Goal: Find specific page/section: Find specific page/section

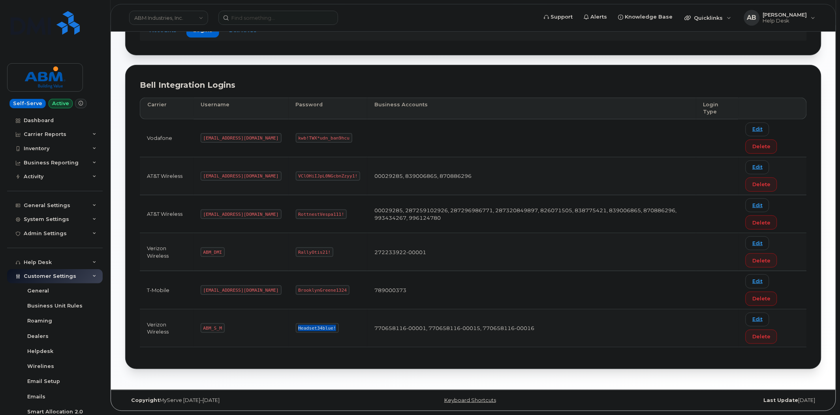
scroll to position [93, 0]
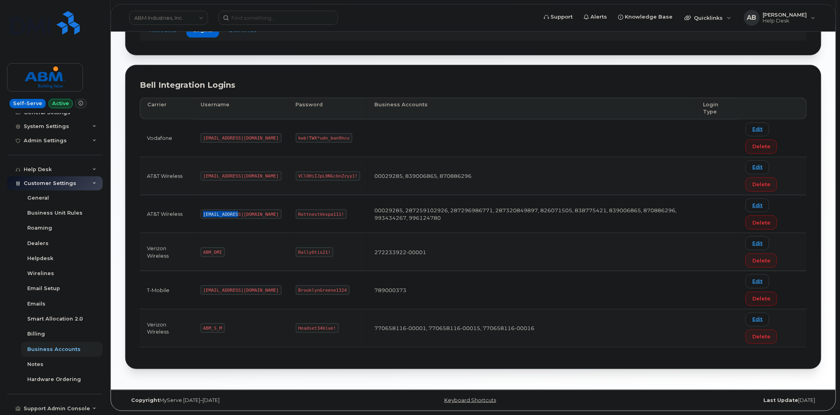
drag, startPoint x: 237, startPoint y: 215, endPoint x: 203, endPoint y: 211, distance: 35.0
click at [203, 211] on code "abm@dminc.com" at bounding box center [241, 213] width 81 height 9
copy code "abm@dminc.com"
drag, startPoint x: 313, startPoint y: 212, endPoint x: 269, endPoint y: 213, distance: 44.7
click at [296, 213] on code "RottnestVespa111!" at bounding box center [321, 213] width 51 height 9
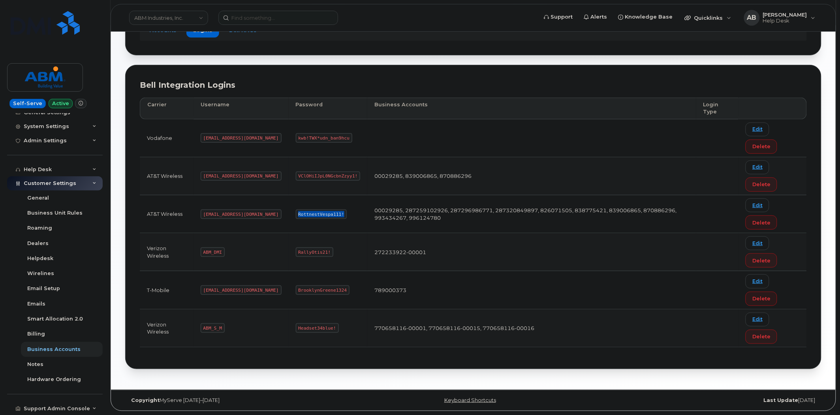
copy code "RottnestVespa111!"
drag, startPoint x: 223, startPoint y: 327, endPoint x: 190, endPoint y: 329, distance: 32.4
click at [190, 329] on tr "Verizon Wireless ABM_S_M Headset34blue! 770658116-00001, 770658116-00015, 77065…" at bounding box center [473, 328] width 667 height 38
copy tr "ABM_S_M"
drag, startPoint x: 306, startPoint y: 326, endPoint x: 255, endPoint y: 329, distance: 51.4
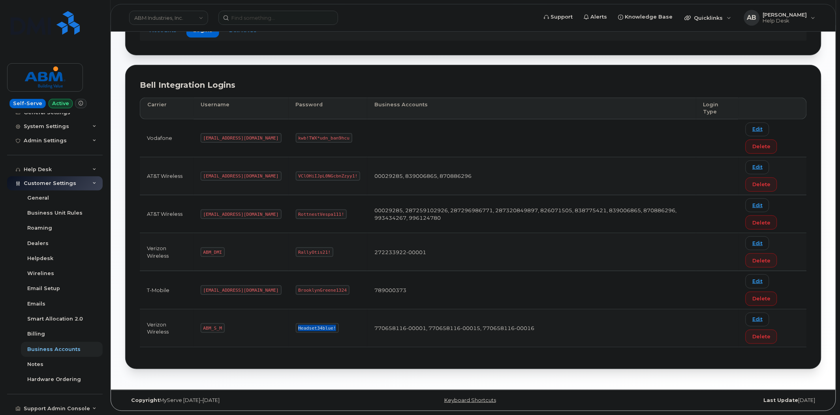
click at [255, 329] on tr "Verizon Wireless ABM_S_M Headset34blue! 770658116-00001, 770658116-00015, 77065…" at bounding box center [473, 328] width 667 height 38
copy tr "Headset34blue!"
drag, startPoint x: 235, startPoint y: 213, endPoint x: 200, endPoint y: 214, distance: 35.2
click at [200, 214] on td "abm@dminc.com" at bounding box center [241, 214] width 95 height 38
copy code "abm@dminc.com"
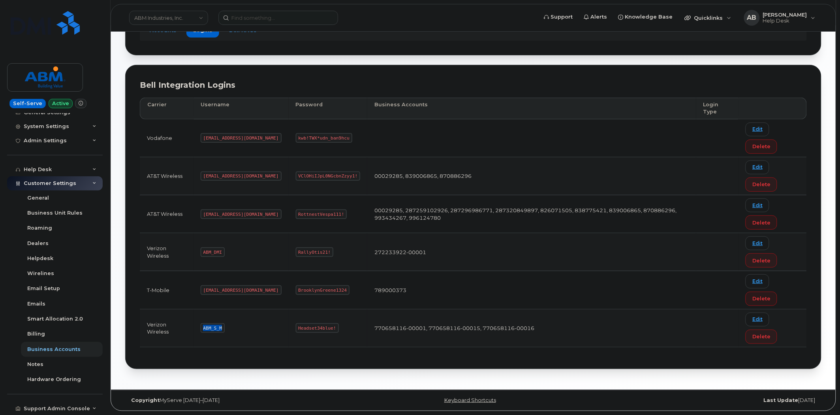
drag, startPoint x: 223, startPoint y: 327, endPoint x: 188, endPoint y: 329, distance: 34.8
click at [188, 329] on tr "Verizon Wireless ABM_S_M Headset34blue! 770658116-00001, 770658116-00015, 77065…" at bounding box center [473, 328] width 667 height 38
copy tr "ABM_S_M"
drag, startPoint x: 304, startPoint y: 325, endPoint x: 271, endPoint y: 330, distance: 33.5
click at [296, 330] on code "Headset34blue!" at bounding box center [317, 327] width 43 height 9
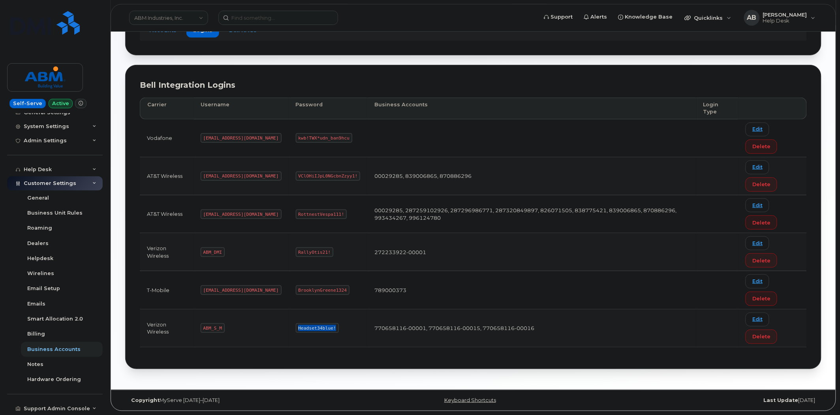
copy code "Headset34blue!"
drag, startPoint x: 237, startPoint y: 214, endPoint x: 204, endPoint y: 212, distance: 33.2
click at [204, 212] on code "abm@dminc.com" at bounding box center [241, 213] width 81 height 9
copy code "abm@dminc.com"
drag, startPoint x: 313, startPoint y: 214, endPoint x: 271, endPoint y: 214, distance: 42.7
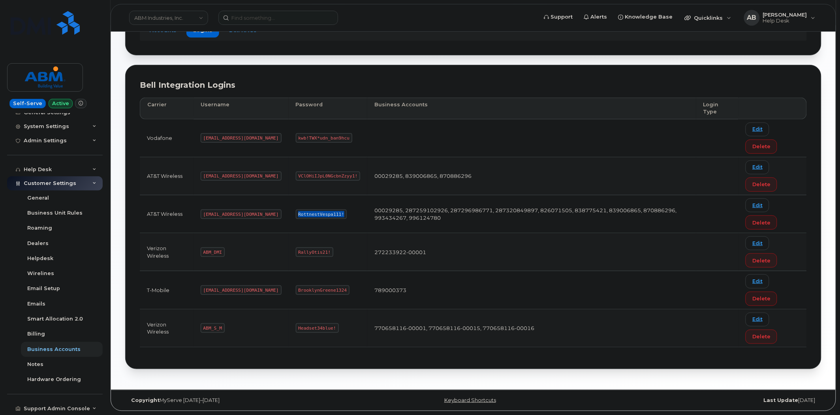
click at [296, 214] on code "RottnestVespa111!" at bounding box center [321, 213] width 51 height 9
copy code "RottnestVespa111!"
drag, startPoint x: 237, startPoint y: 289, endPoint x: 204, endPoint y: 288, distance: 33.2
click at [204, 288] on code "abm@dminc.com" at bounding box center [241, 289] width 81 height 9
copy code "abm@dminc.com"
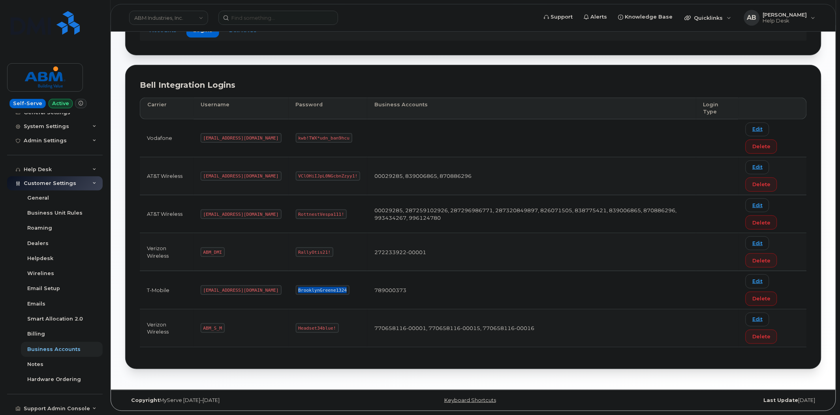
drag, startPoint x: 315, startPoint y: 287, endPoint x: 269, endPoint y: 289, distance: 45.4
click at [296, 289] on code "BrooklynGreene1324" at bounding box center [323, 289] width 54 height 9
drag, startPoint x: 236, startPoint y: 288, endPoint x: 194, endPoint y: 291, distance: 42.0
click at [194, 291] on td "abm@dminc.com" at bounding box center [241, 290] width 95 height 38
drag, startPoint x: 316, startPoint y: 291, endPoint x: 265, endPoint y: 290, distance: 51.3
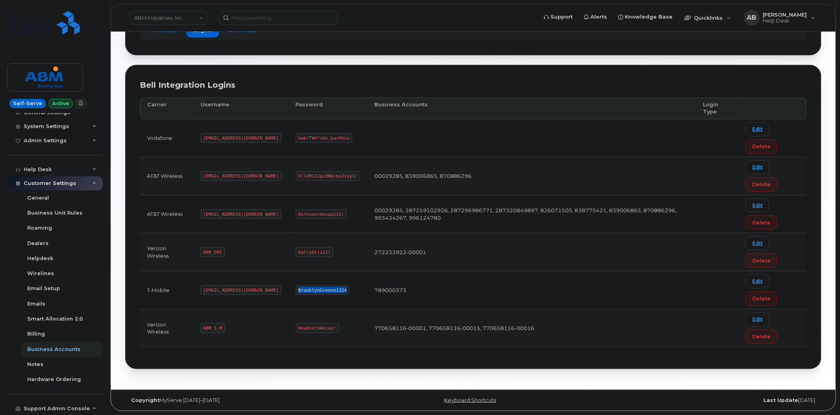
click at [289, 290] on td "BrooklynGreene1324" at bounding box center [328, 290] width 79 height 38
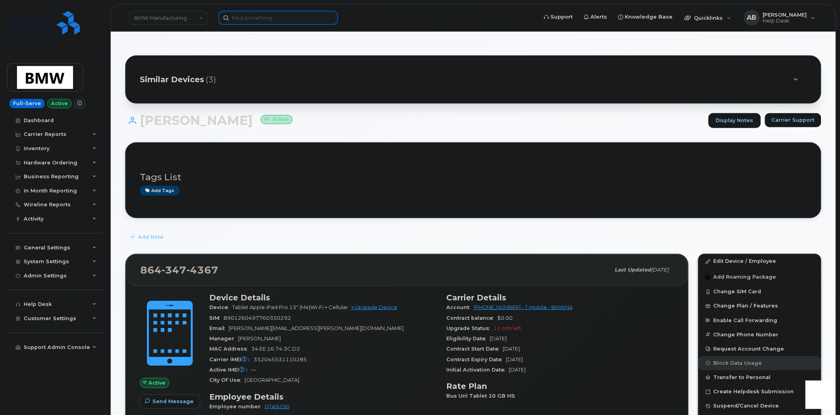
click at [282, 19] on input at bounding box center [278, 18] width 120 height 14
paste input "5715403133"
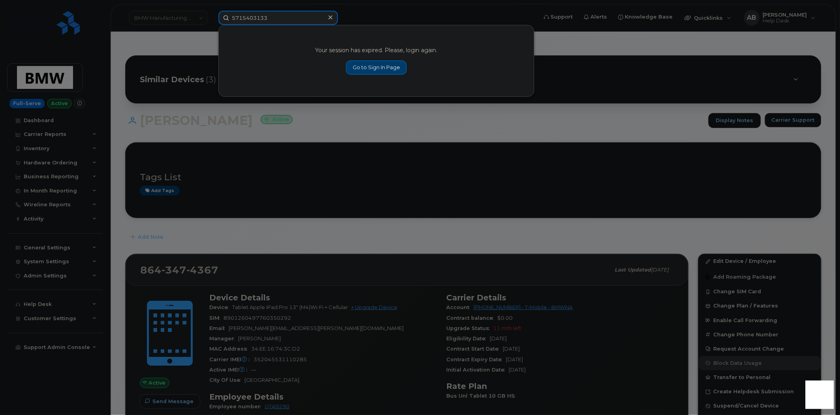
type input "5715403133"
click at [365, 66] on link "Go to Sign In Page" at bounding box center [376, 67] width 61 height 14
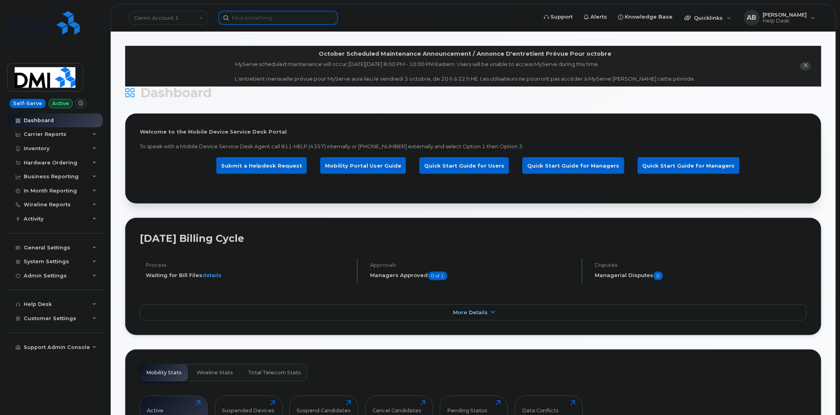
click at [263, 22] on input at bounding box center [278, 18] width 120 height 14
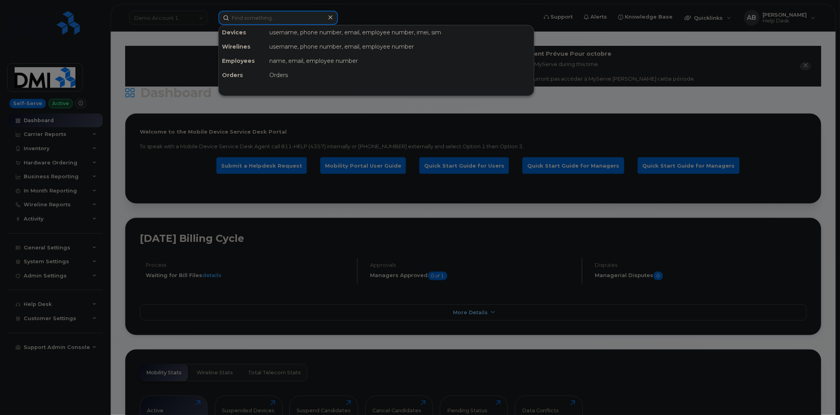
paste input "5715403133"
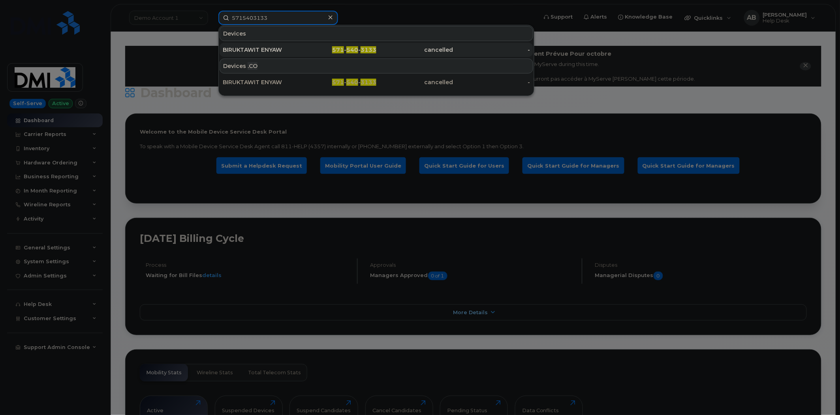
type input "5715403133"
click at [295, 50] on div "BIRUKTAWIT ENYAW" at bounding box center [261, 50] width 77 height 8
click at [261, 48] on div "BIRUKTAWIT ENYAW" at bounding box center [261, 50] width 77 height 8
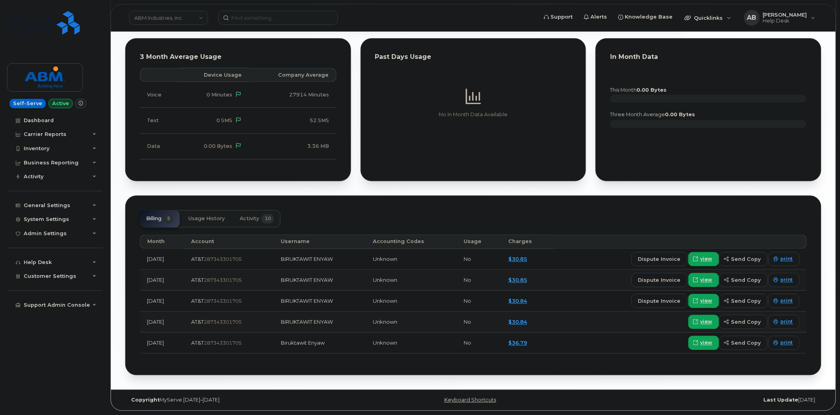
scroll to position [407, 0]
click at [246, 212] on button "Activity 10" at bounding box center [256, 218] width 47 height 17
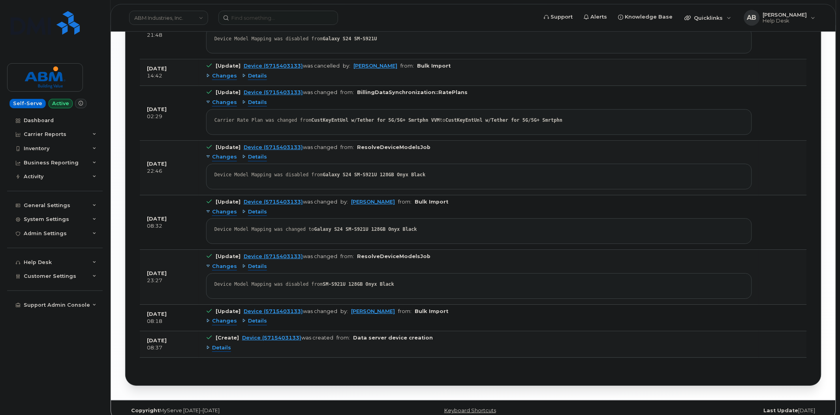
scroll to position [782, 0]
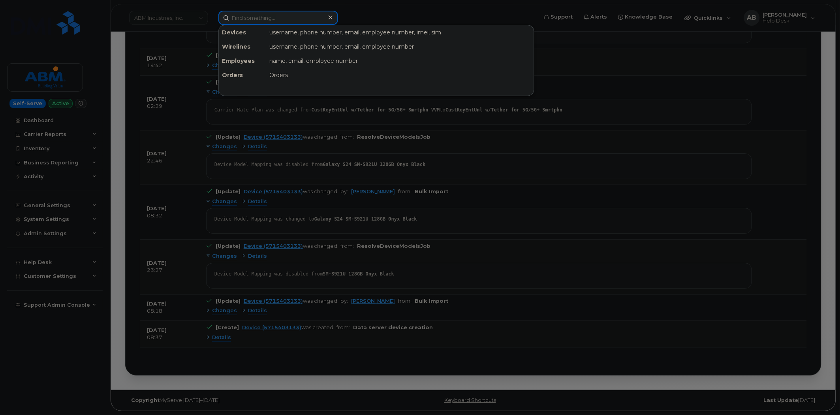
click at [271, 15] on input at bounding box center [278, 18] width 120 height 14
paste input "6505762961"
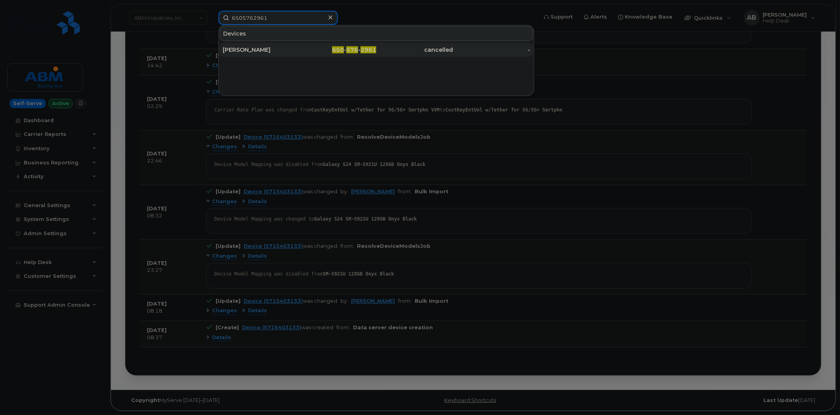
type input "6505762961"
click at [282, 44] on div "Joseph Vasquez" at bounding box center [261, 50] width 77 height 14
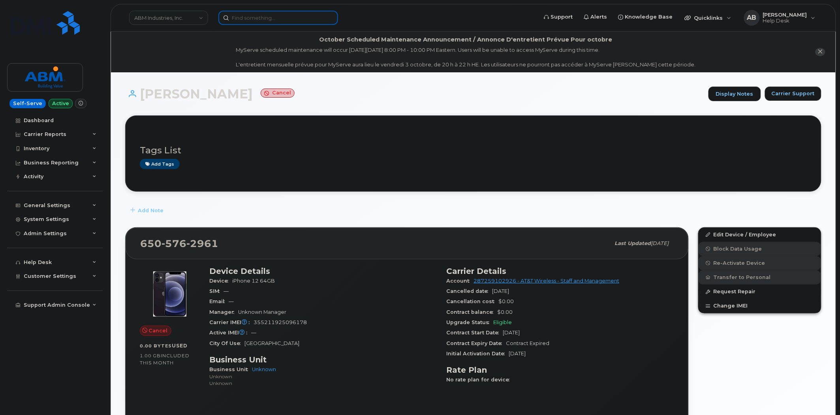
click at [267, 21] on input at bounding box center [278, 18] width 120 height 14
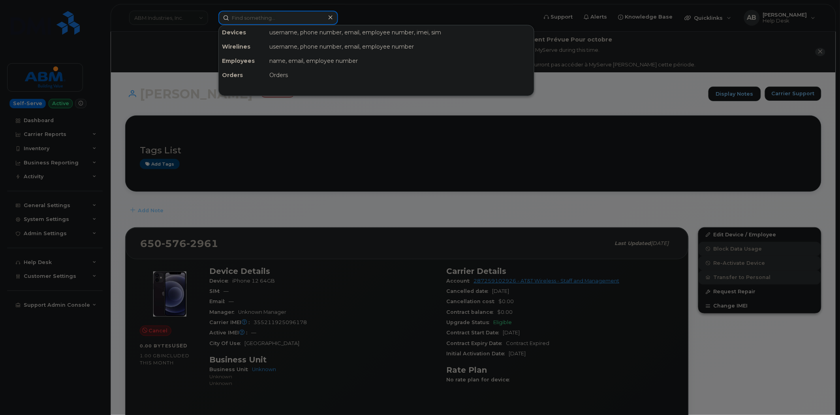
paste input "2066395304"
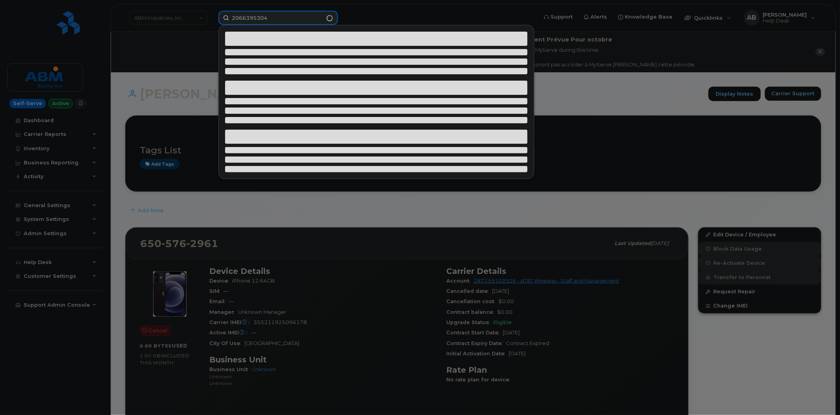
type input "2066395304"
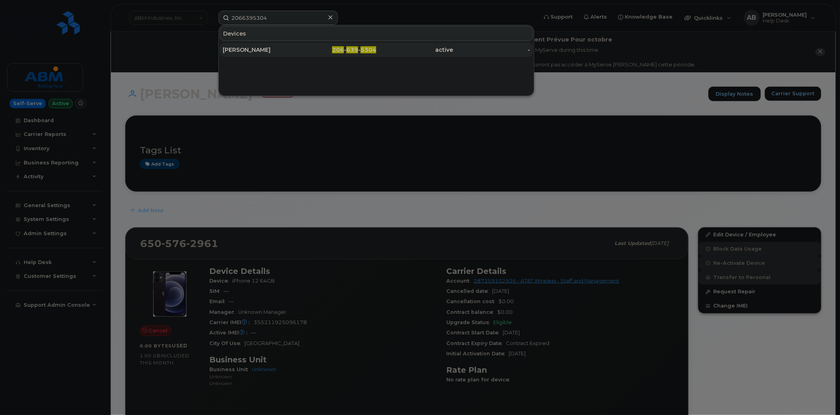
click at [271, 54] on div "[PERSON_NAME]" at bounding box center [261, 50] width 77 height 14
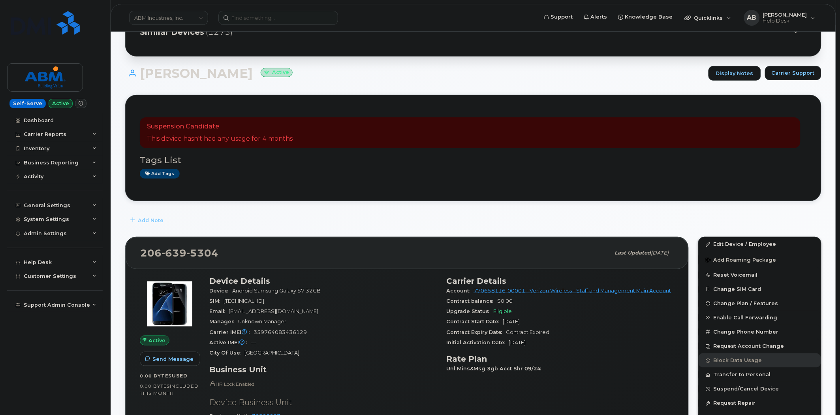
scroll to position [155, 0]
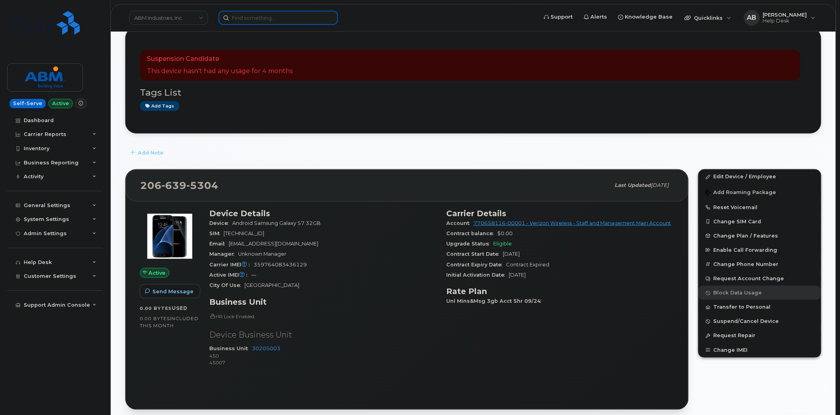
click at [310, 24] on input at bounding box center [278, 18] width 120 height 14
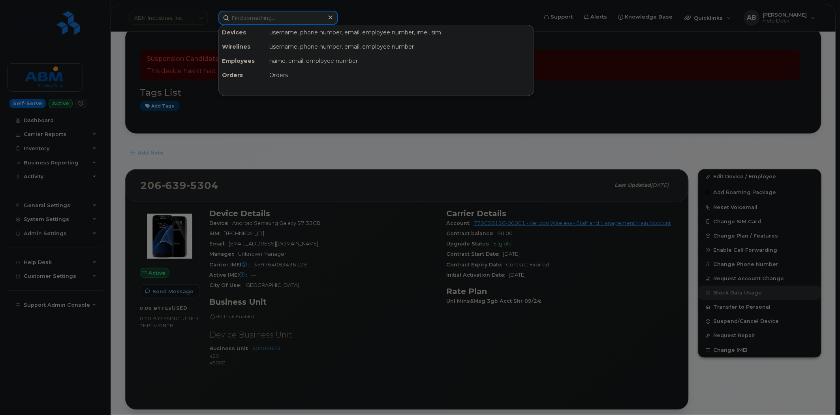
paste input "4158585075"
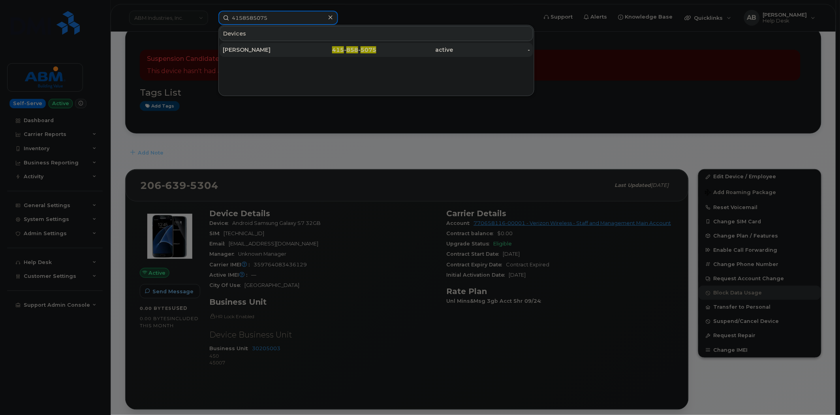
type input "4158585075"
click at [314, 51] on div "415 - 858 - 5075" at bounding box center [338, 50] width 77 height 8
click at [384, 174] on div at bounding box center [420, 207] width 840 height 415
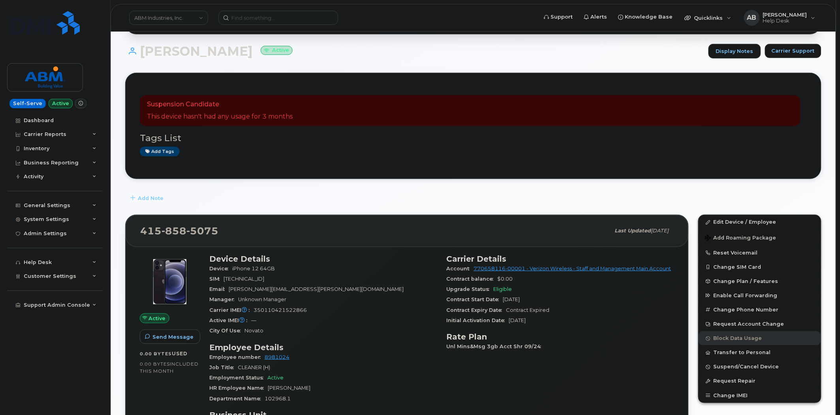
scroll to position [132, 0]
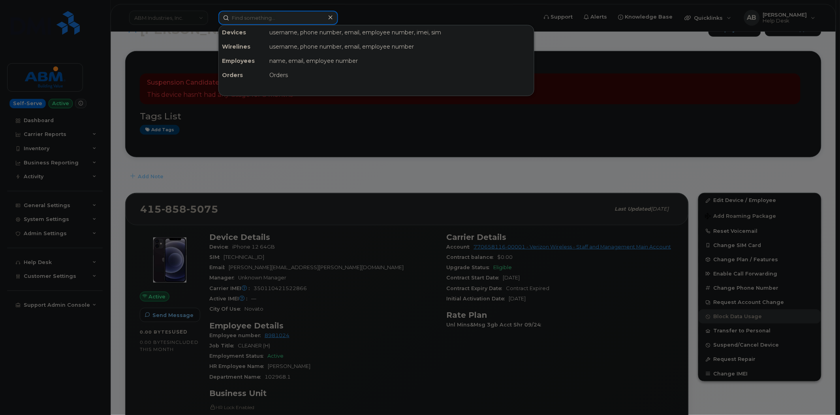
click at [320, 22] on input at bounding box center [278, 18] width 120 height 14
paste input "7733397202"
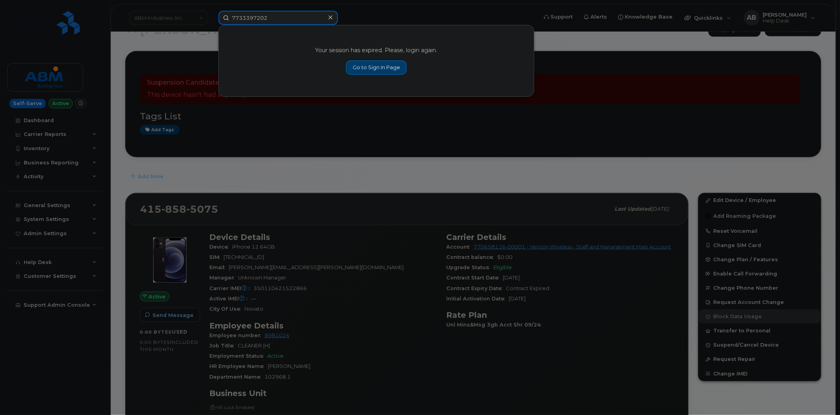
type input "7733397202"
click at [329, 16] on icon at bounding box center [331, 17] width 4 height 4
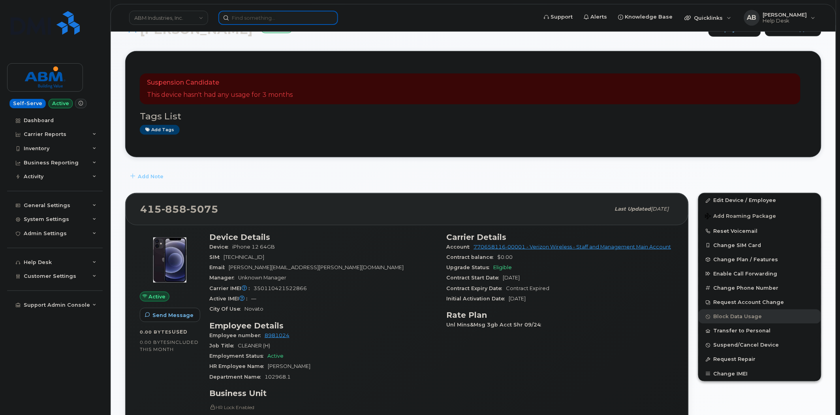
click at [254, 11] on input at bounding box center [278, 18] width 120 height 14
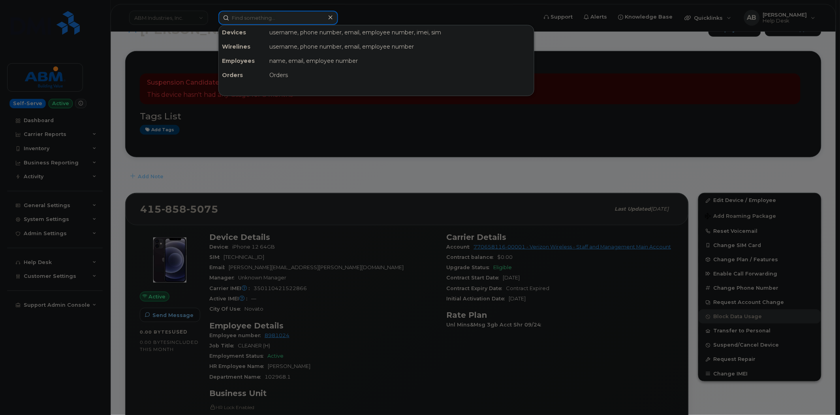
paste input "7733397202"
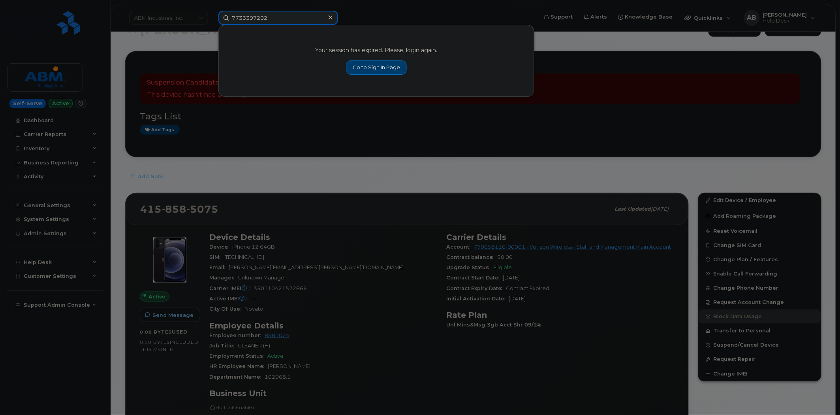
drag, startPoint x: 305, startPoint y: 15, endPoint x: 206, endPoint y: 19, distance: 99.2
click at [212, 19] on div "7733397202 Your session has expired. Please, login again. Go to Sign In Page" at bounding box center [375, 18] width 327 height 14
paste input "2064452223"
type input "2064452223"
click at [363, 64] on link "Go to Sign In Page" at bounding box center [376, 67] width 61 height 14
